Goal: Task Accomplishment & Management: Complete application form

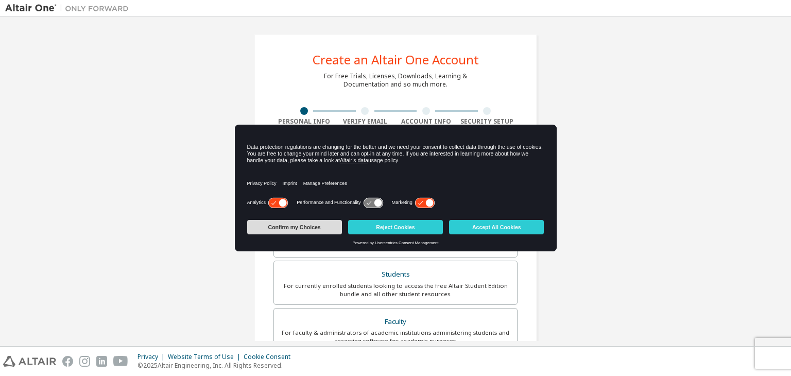
click at [289, 233] on button "Confirm my Choices" at bounding box center [294, 227] width 95 height 14
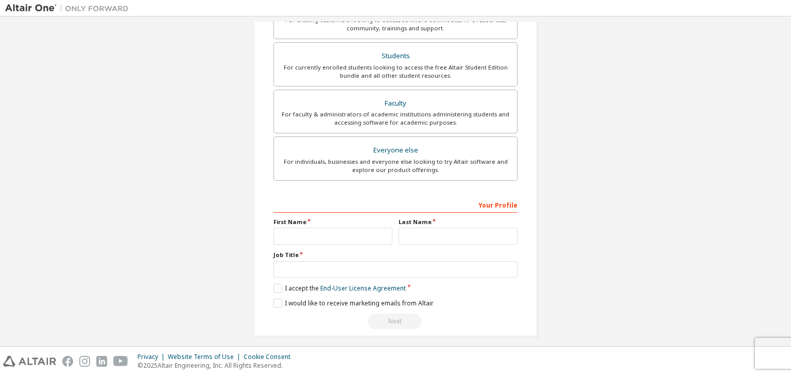
scroll to position [224, 0]
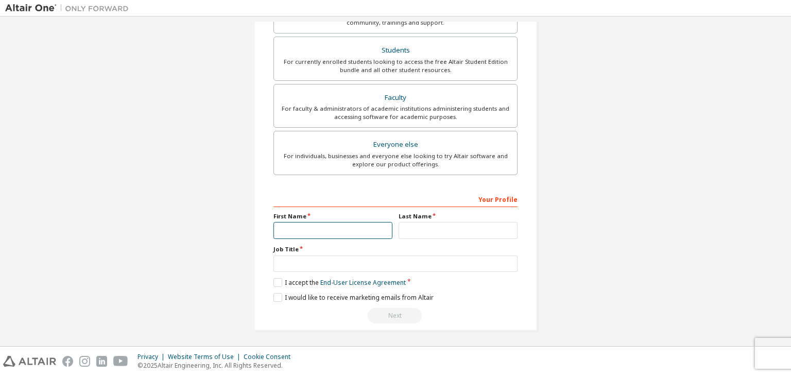
click at [323, 225] on input "text" at bounding box center [333, 230] width 119 height 17
type input "*********"
click at [407, 233] on input "text" at bounding box center [458, 230] width 119 height 17
type input "*"
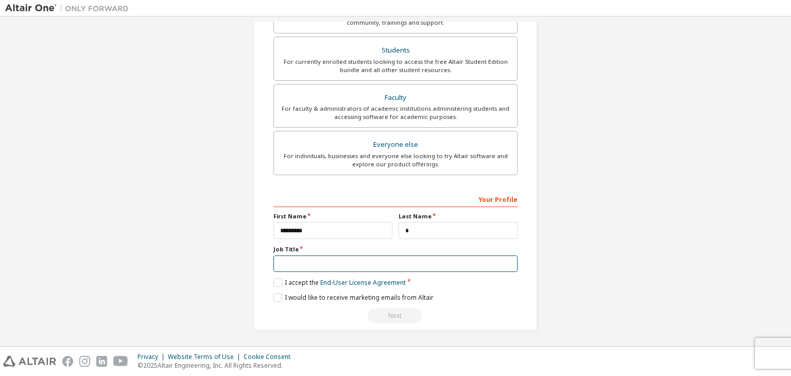
click at [359, 259] on input "text" at bounding box center [396, 264] width 244 height 17
type input "*******"
click at [284, 278] on label "I accept the End-User License Agreement" at bounding box center [340, 282] width 132 height 9
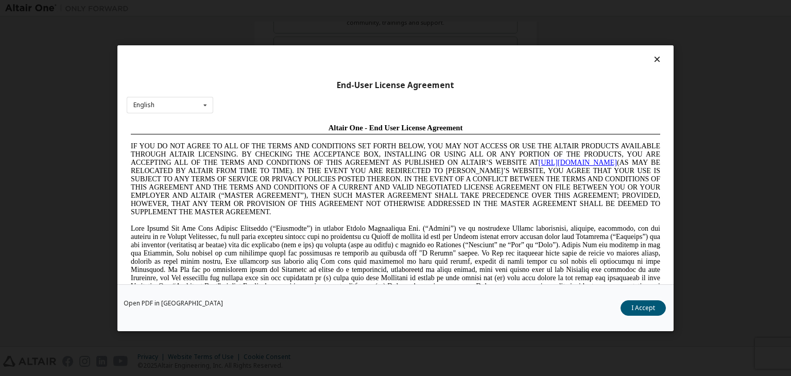
scroll to position [0, 0]
click at [631, 310] on button "I Accept" at bounding box center [643, 307] width 45 height 15
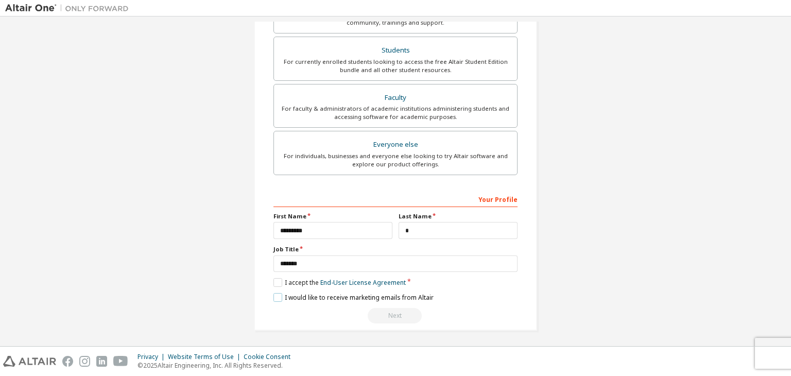
click at [277, 297] on label "I would like to receive marketing emails from Altair" at bounding box center [354, 297] width 160 height 9
click at [389, 300] on label "I would like to receive marketing emails from Altair" at bounding box center [354, 297] width 160 height 9
click at [305, 289] on div "**********" at bounding box center [396, 257] width 244 height 133
click at [302, 298] on label "I would like to receive marketing emails from Altair" at bounding box center [354, 297] width 160 height 9
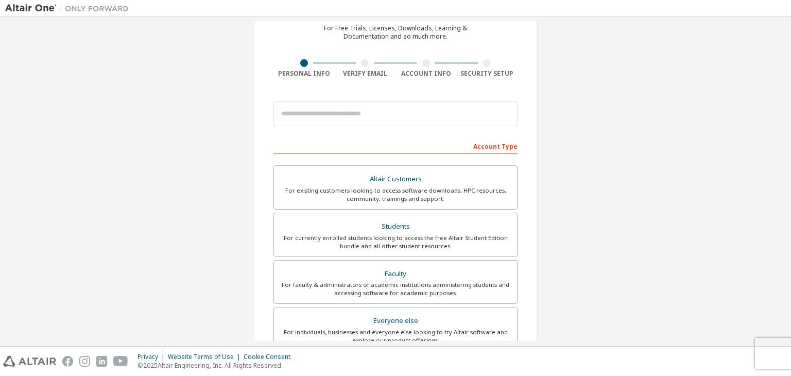
scroll to position [224, 0]
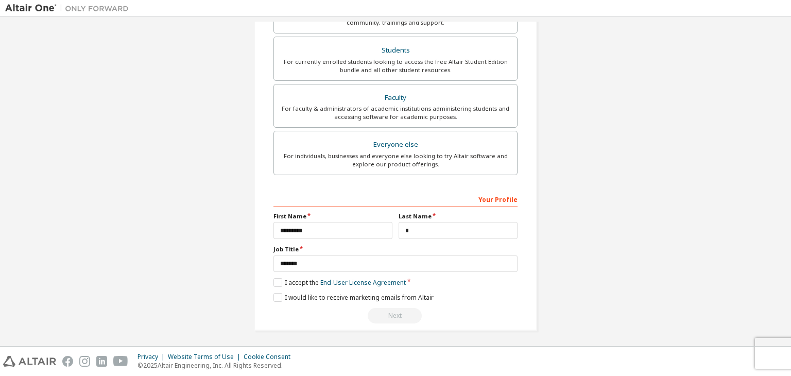
click at [394, 317] on div "Next" at bounding box center [396, 315] width 244 height 15
click at [486, 198] on div "Your Profile" at bounding box center [396, 199] width 244 height 16
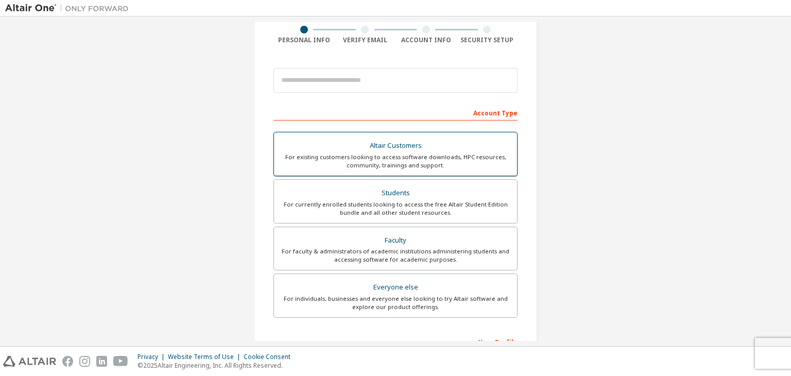
scroll to position [121, 0]
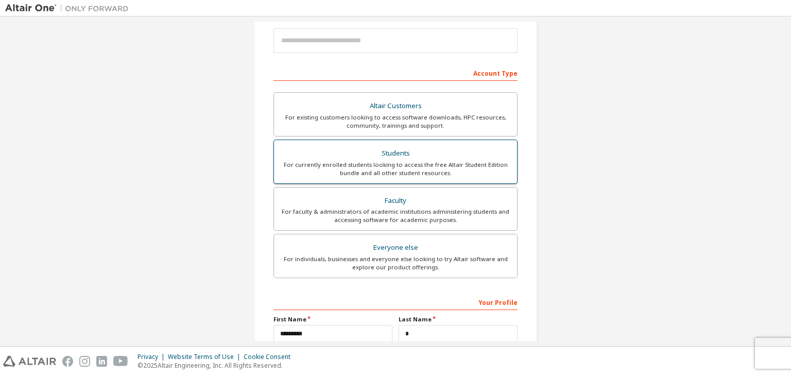
click at [439, 169] on div "For currently enrolled students looking to access the free Altair Student Editi…" at bounding box center [395, 169] width 231 height 16
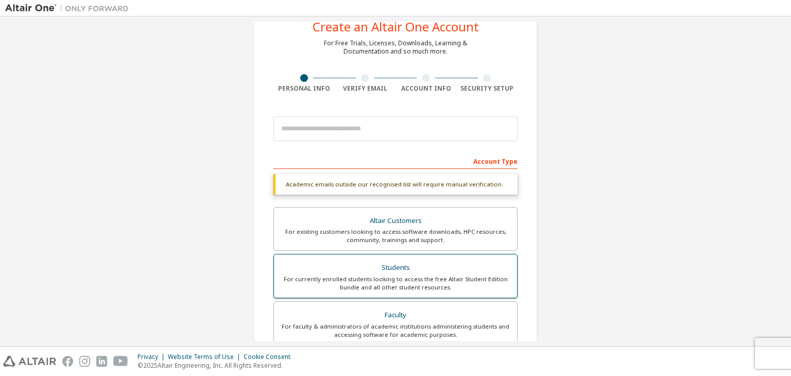
scroll to position [0, 0]
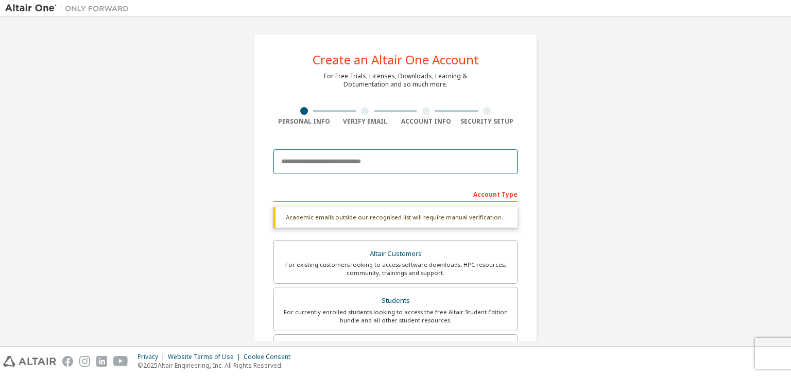
click at [364, 173] on input "email" at bounding box center [396, 161] width 244 height 25
type input "**********"
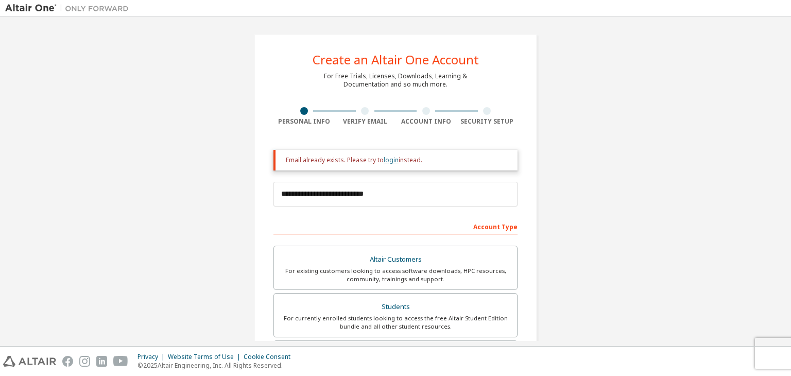
click at [390, 163] on link "login" at bounding box center [391, 160] width 15 height 9
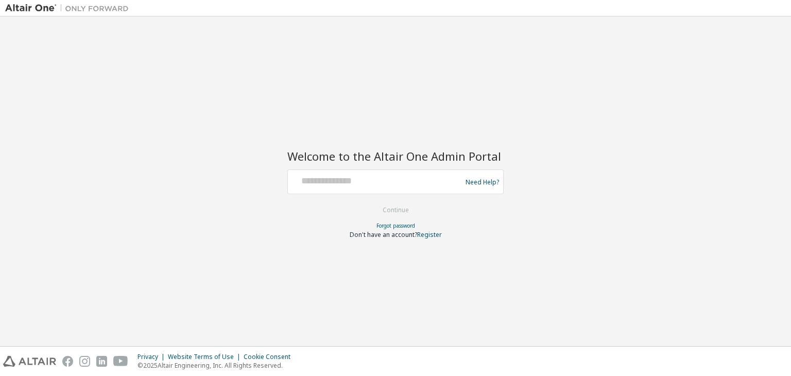
click at [384, 201] on form "Need Help? Please make sure that you provide your Global Login as email (e.g. @…" at bounding box center [396, 205] width 216 height 70
click at [384, 189] on div at bounding box center [376, 182] width 168 height 20
drag, startPoint x: 305, startPoint y: 196, endPoint x: 315, endPoint y: 189, distance: 12.9
click at [309, 194] on form "Need Help? Please make sure that you provide your Global Login as email (e.g. @…" at bounding box center [396, 205] width 216 height 70
drag, startPoint x: 315, startPoint y: 189, endPoint x: 395, endPoint y: 160, distance: 84.3
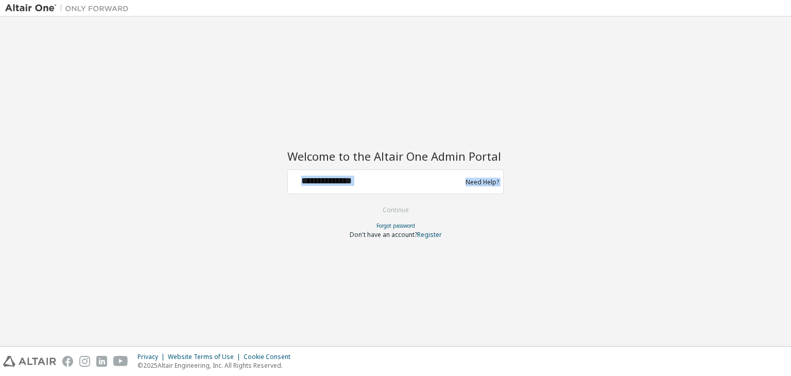
click at [317, 188] on div at bounding box center [376, 182] width 168 height 20
click at [382, 174] on input "text" at bounding box center [376, 179] width 168 height 15
type input "**********"
click at [396, 210] on button "Continue" at bounding box center [396, 209] width 48 height 15
drag, startPoint x: 396, startPoint y: 210, endPoint x: 476, endPoint y: 247, distance: 88.5
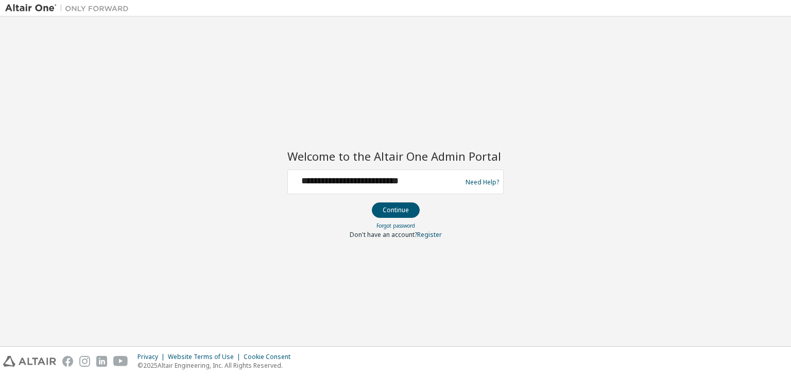
click at [493, 251] on div "**********" at bounding box center [395, 181] width 781 height 319
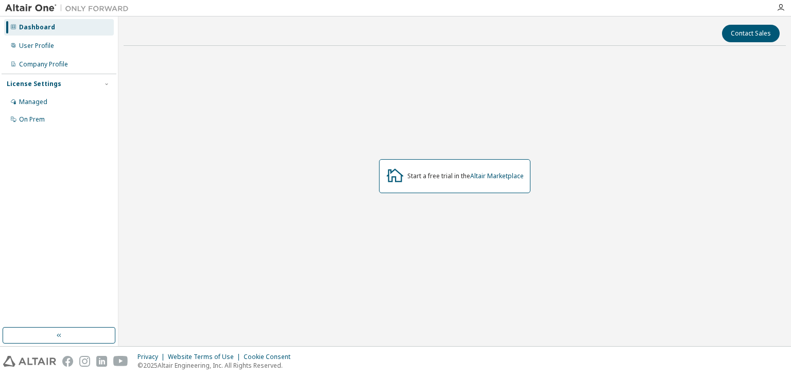
click at [414, 177] on div "Start a free trial in the Altair Marketplace" at bounding box center [466, 176] width 116 height 8
click at [413, 177] on div "Start a free trial in the Altair Marketplace" at bounding box center [466, 176] width 116 height 8
click at [411, 177] on div "Start a free trial in the Altair Marketplace" at bounding box center [466, 176] width 116 height 8
click at [410, 177] on div "Start a free trial in the Altair Marketplace" at bounding box center [466, 176] width 116 height 8
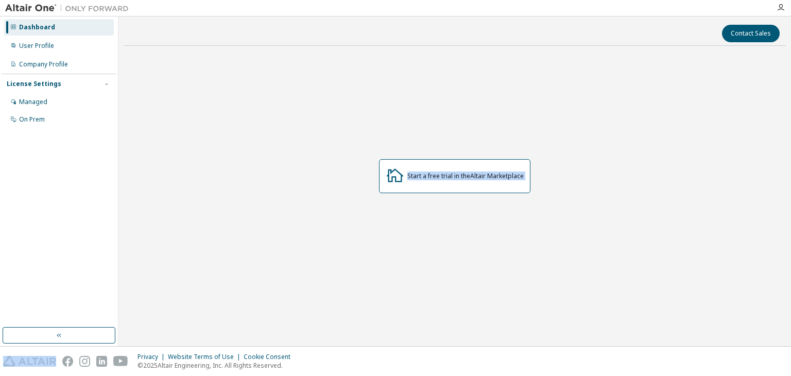
click at [410, 177] on div "Start a free trial in the Altair Marketplace" at bounding box center [466, 176] width 116 height 8
click at [408, 177] on div "Start a free trial in the Altair Marketplace" at bounding box center [466, 176] width 116 height 8
click at [492, 174] on link "Altair Marketplace" at bounding box center [497, 176] width 54 height 9
